Goal: Transaction & Acquisition: Book appointment/travel/reservation

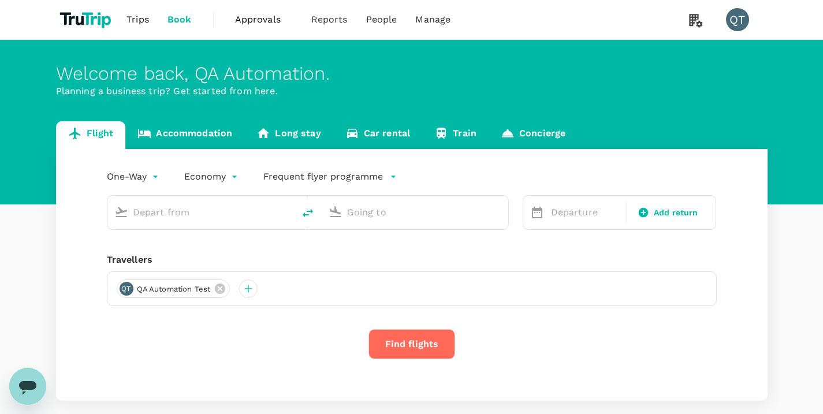
type input "Soekarno-Hatta Intl (CGK)"
type input "Singapore Changi (SIN)"
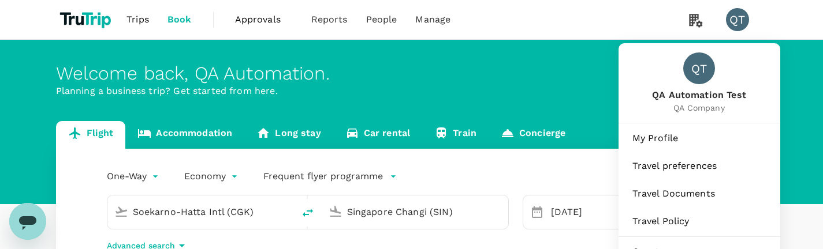
click at [748, 43] on nav "QT QA Automation Test QA Company My Profile Travel preferences Travel Documents…" at bounding box center [699, 170] width 162 height 255
click at [751, 33] on li "QT" at bounding box center [742, 19] width 51 height 39
click at [716, 102] on span "QA Automation Test" at bounding box center [699, 95] width 94 height 13
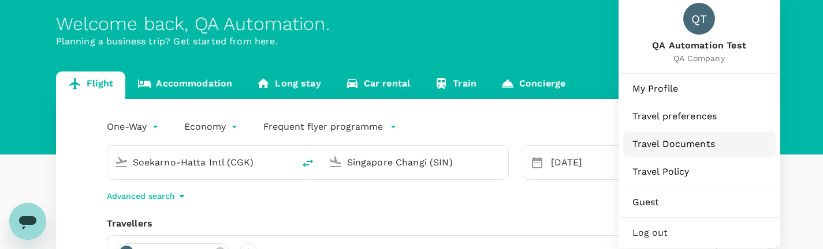
scroll to position [96, 0]
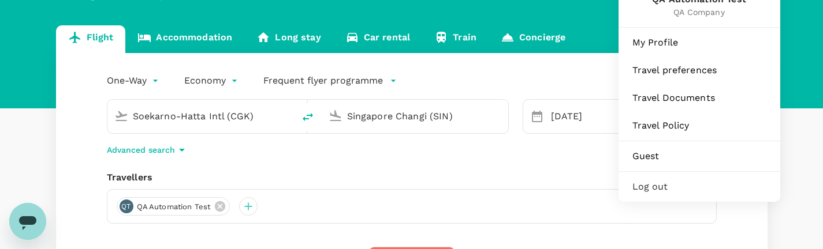
click at [741, 17] on span "QA Company" at bounding box center [699, 12] width 94 height 12
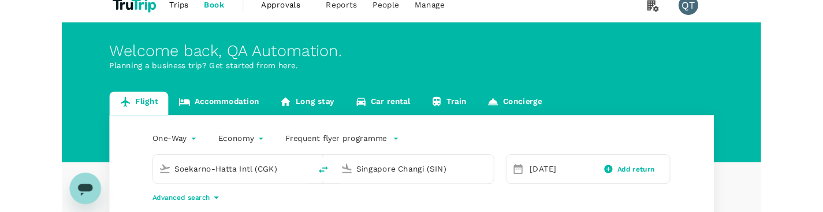
scroll to position [8, 0]
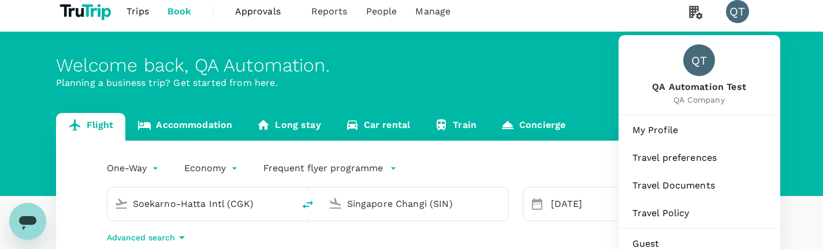
click at [744, 13] on div "QT" at bounding box center [737, 11] width 23 height 23
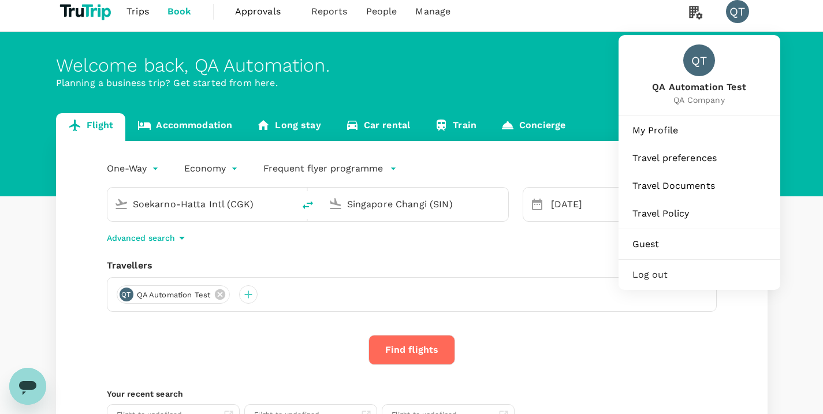
click at [739, 9] on div "QT" at bounding box center [737, 11] width 23 height 23
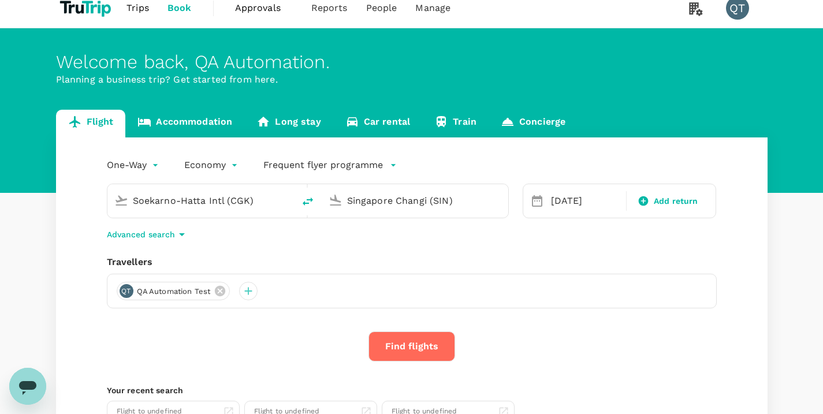
scroll to position [0, 0]
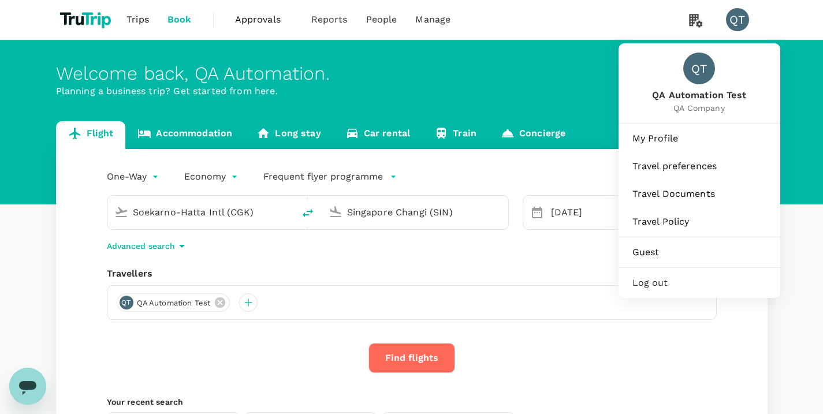
click at [688, 276] on span "Log out" at bounding box center [699, 283] width 134 height 14
